Goal: Task Accomplishment & Management: Use online tool/utility

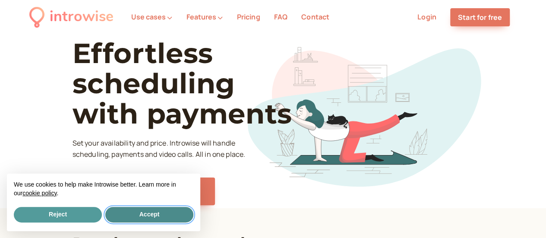
click at [156, 220] on button "Accept" at bounding box center [149, 215] width 88 height 16
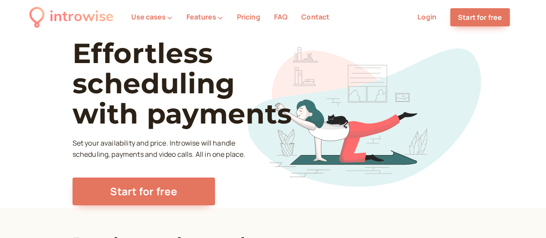
click at [423, 16] on link "Login" at bounding box center [426, 16] width 19 height 9
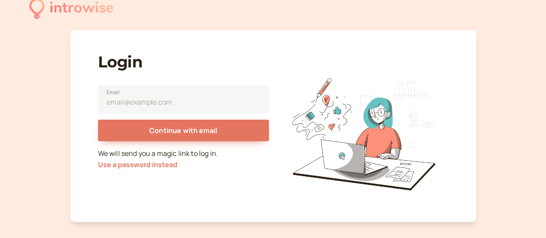
scroll to position [13, 0]
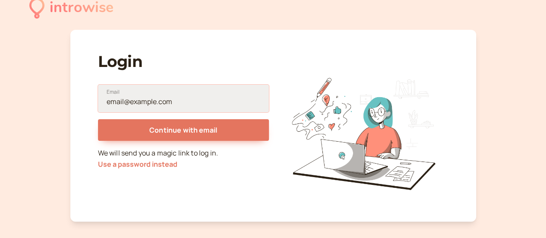
click at [173, 100] on input "Email" at bounding box center [183, 99] width 171 height 28
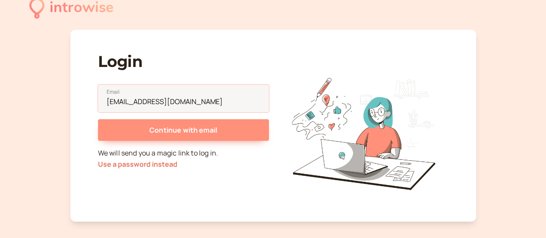
type input "[EMAIL_ADDRESS][DOMAIN_NAME]"
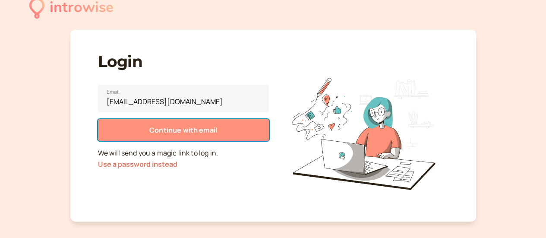
click at [167, 127] on span "Continue with email" at bounding box center [183, 129] width 68 height 9
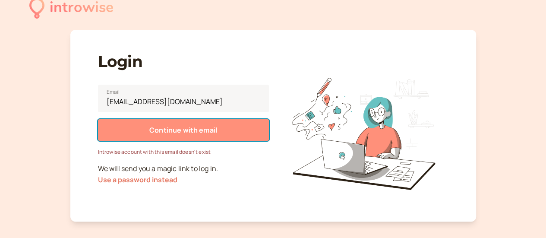
click at [178, 132] on span "Continue with email" at bounding box center [183, 129] width 68 height 9
click at [191, 135] on button "Continue with email" at bounding box center [183, 130] width 171 height 22
click at [198, 138] on button "Continue with email" at bounding box center [183, 130] width 171 height 22
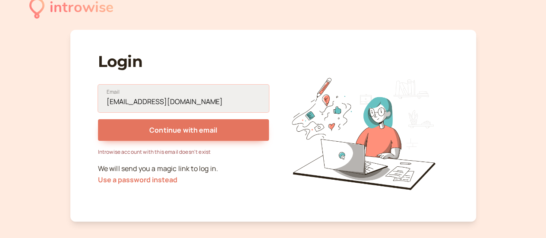
click at [142, 95] on input "[EMAIL_ADDRESS][DOMAIN_NAME]" at bounding box center [183, 99] width 171 height 28
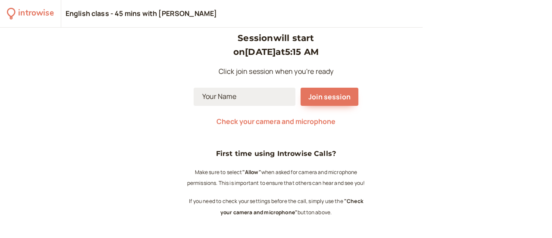
scroll to position [17, 0]
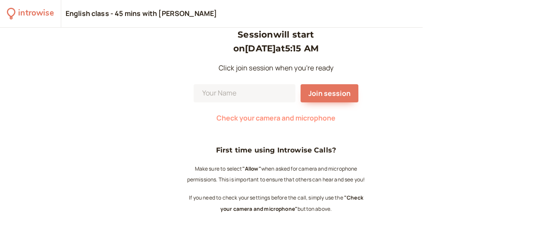
click at [286, 119] on span "Check your camera and microphone" at bounding box center [275, 117] width 119 height 9
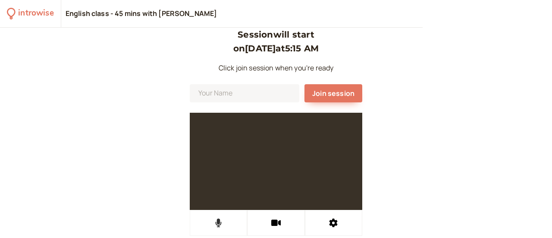
click at [217, 219] on icon at bounding box center [218, 222] width 6 height 9
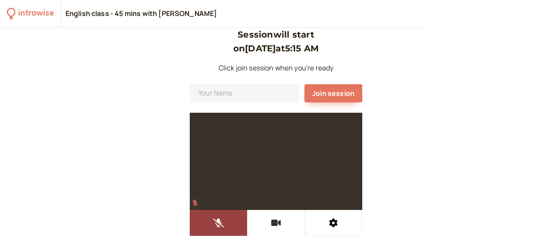
click at [277, 216] on button at bounding box center [275, 223] width 57 height 26
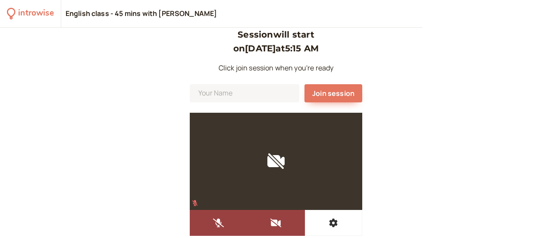
click at [324, 224] on button at bounding box center [333, 223] width 57 height 26
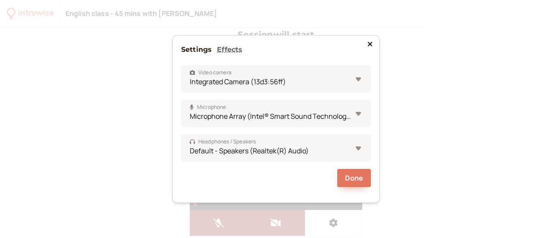
click at [371, 43] on icon at bounding box center [370, 44] width 4 height 4
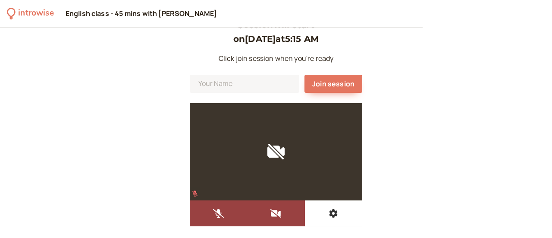
scroll to position [32, 0]
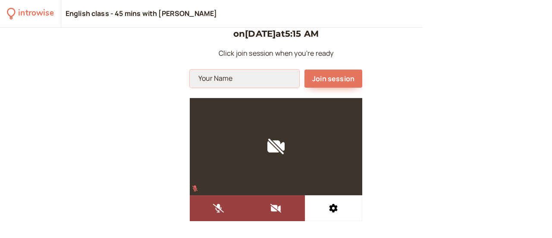
click at [200, 82] on input at bounding box center [245, 78] width 110 height 18
click at [101, 120] on div "Session will start on Sep 5 at 5:15 AM Click join session when you're ready Joi…" at bounding box center [276, 133] width 552 height 210
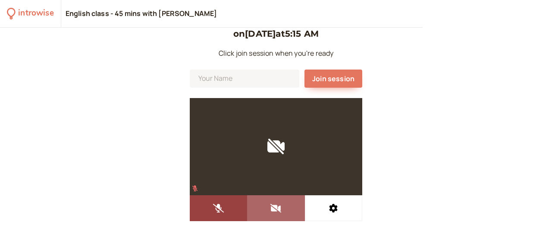
click at [274, 212] on button at bounding box center [275, 208] width 57 height 26
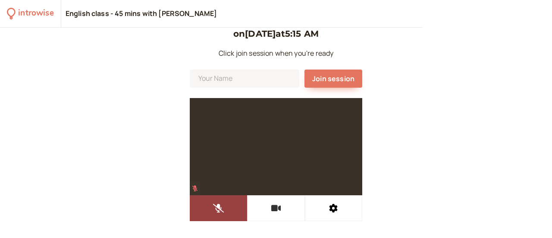
click at [273, 210] on icon at bounding box center [276, 207] width 10 height 6
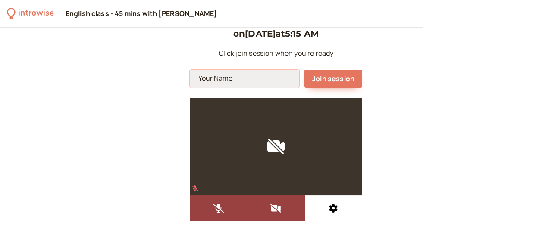
click at [230, 74] on input at bounding box center [245, 78] width 110 height 18
type input "m"
type input "Masha L"
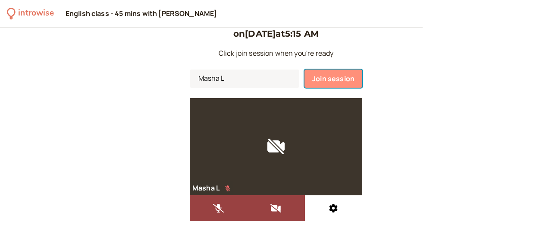
click at [346, 80] on span "Join session" at bounding box center [333, 78] width 42 height 9
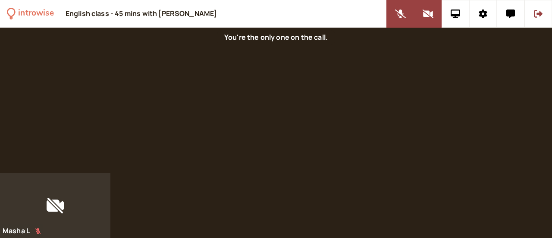
click at [241, 127] on div at bounding box center [276, 100] width 552 height 145
click at [6, 235] on div at bounding box center [55, 205] width 110 height 65
drag, startPoint x: 52, startPoint y: 205, endPoint x: 124, endPoint y: 165, distance: 82.8
click at [124, 165] on div "introwise English class - 45 mins with Sonya Davidova Masha L" at bounding box center [276, 119] width 552 height 238
click at [397, 21] on button at bounding box center [400, 14] width 28 height 28
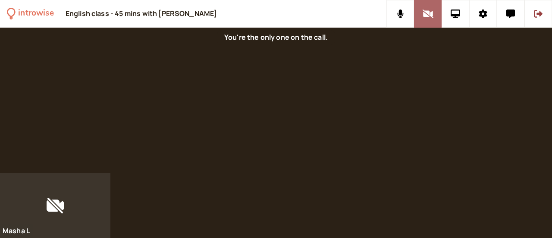
click at [426, 15] on icon at bounding box center [427, 13] width 11 height 9
click at [432, 20] on button at bounding box center [428, 14] width 28 height 28
click at [399, 11] on icon at bounding box center [400, 13] width 6 height 9
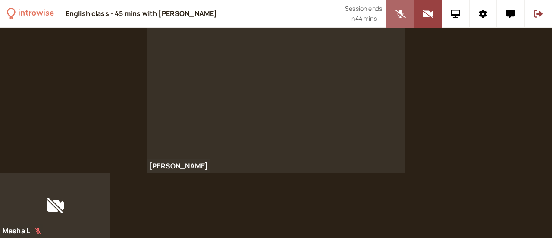
click at [397, 11] on icon at bounding box center [400, 13] width 11 height 9
click at [431, 9] on button at bounding box center [428, 14] width 28 height 28
